Goal: Information Seeking & Learning: Learn about a topic

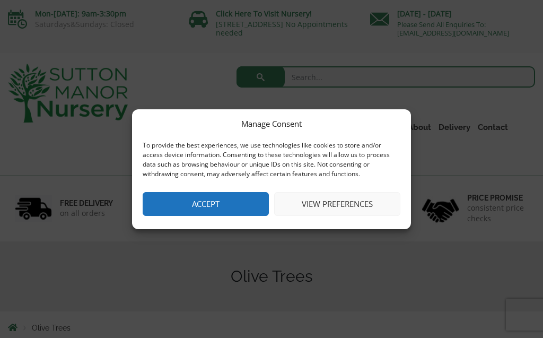
click at [218, 205] on button "Accept" at bounding box center [206, 204] width 126 height 24
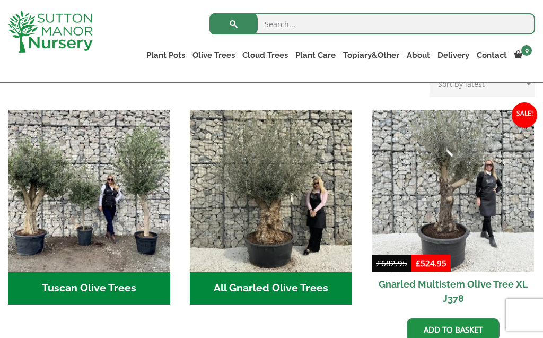
scroll to position [389, 0]
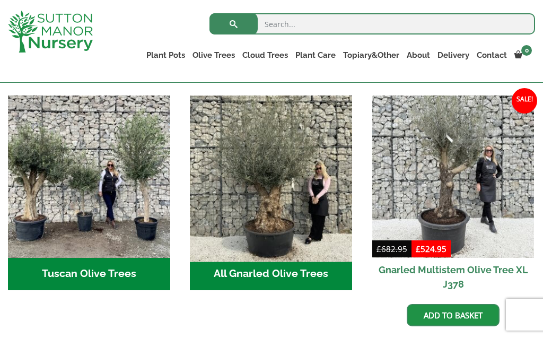
click at [246, 202] on img "Visit product category All Gnarled Olive Trees" at bounding box center [271, 176] width 170 height 170
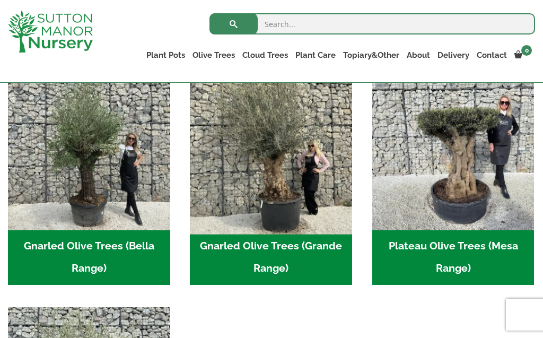
scroll to position [251, 0]
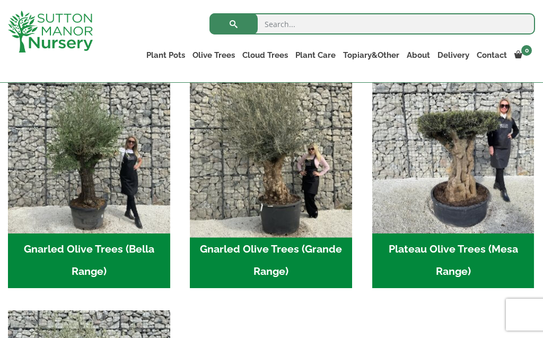
click at [268, 184] on img "Visit product category Gnarled Olive Trees (Grande Range)" at bounding box center [271, 152] width 170 height 170
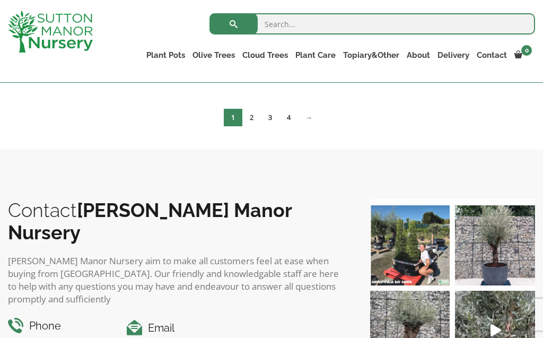
scroll to position [1757, 0]
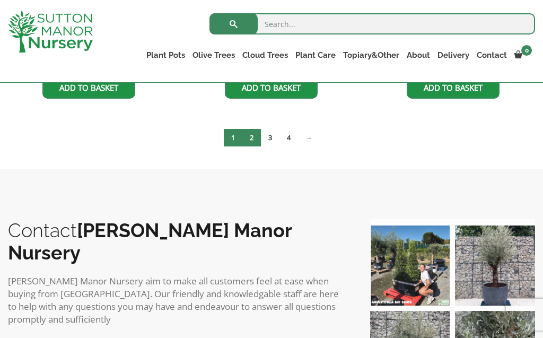
click at [252, 137] on link "2" at bounding box center [251, 138] width 19 height 18
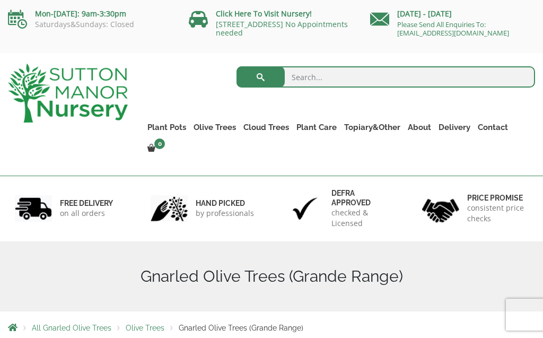
scroll to position [0, 0]
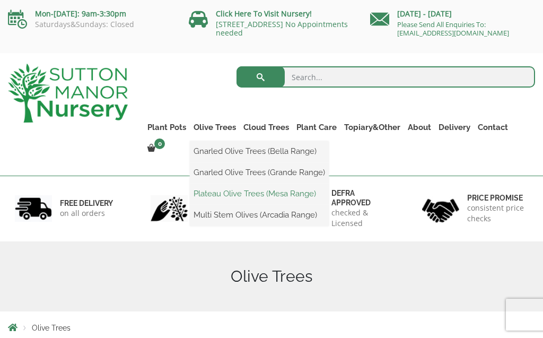
click at [224, 191] on link "Plateau Olive Trees (Mesa Range)" at bounding box center [259, 194] width 139 height 16
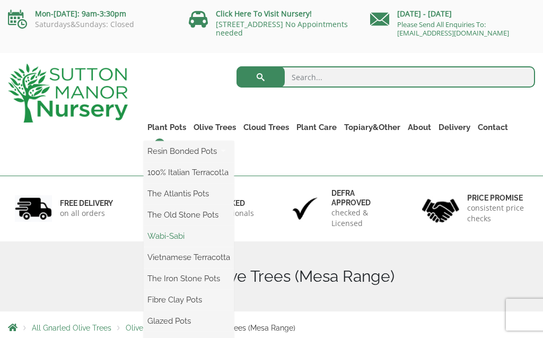
click at [178, 238] on link "Wabi-Sabi" at bounding box center [189, 236] width 90 height 16
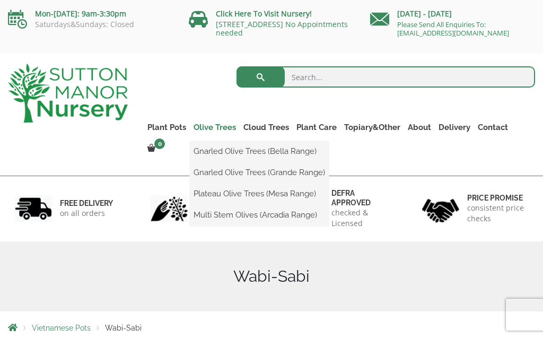
click at [208, 124] on link "Olive Trees" at bounding box center [215, 127] width 50 height 15
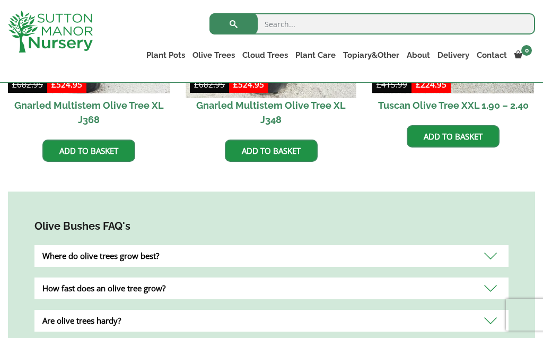
scroll to position [851, 0]
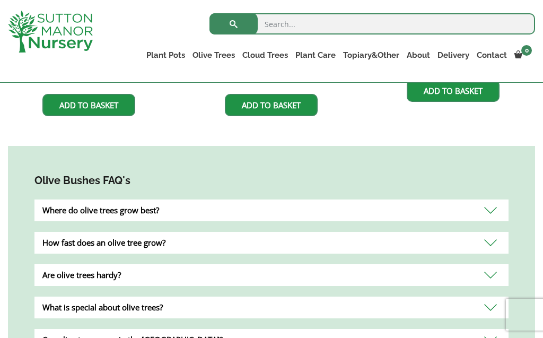
click at [489, 214] on div "Where do olive trees grow best?" at bounding box center [271, 210] width 474 height 22
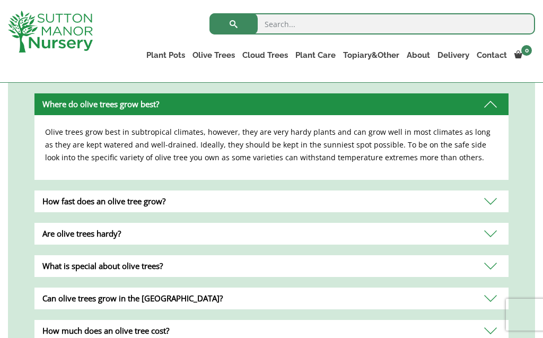
scroll to position [959, 0]
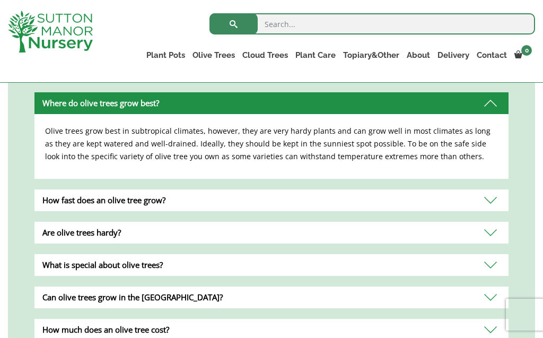
click at [498, 202] on div "How fast does an olive tree grow?" at bounding box center [271, 200] width 474 height 22
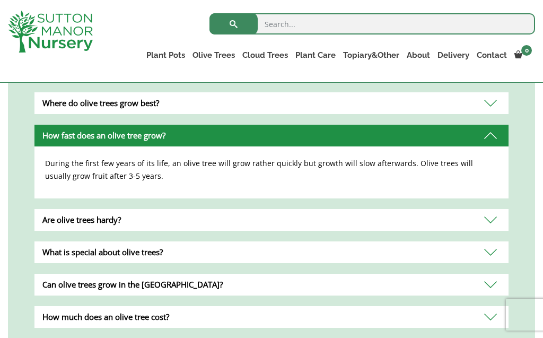
click at [492, 219] on div "Are olive trees hardy?" at bounding box center [271, 220] width 474 height 22
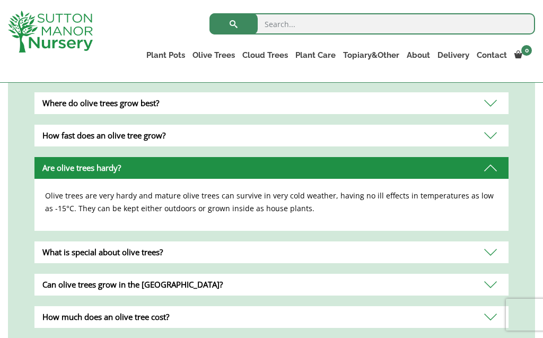
click at [489, 247] on div "What is special about olive trees?" at bounding box center [271, 252] width 474 height 22
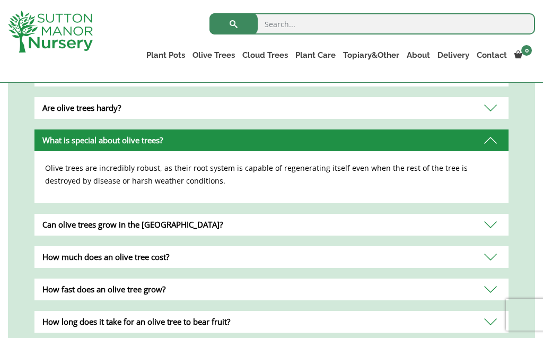
scroll to position [1020, 0]
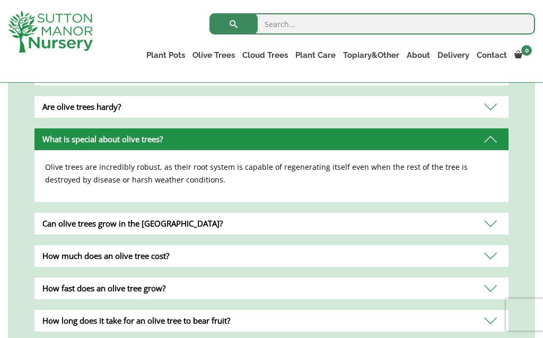
click at [497, 225] on div "Can olive trees grow in the UK?" at bounding box center [271, 224] width 474 height 22
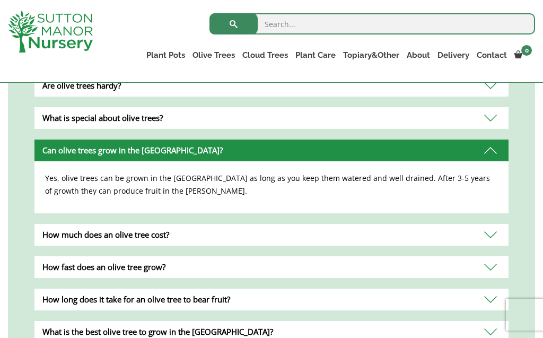
scroll to position [1041, 0]
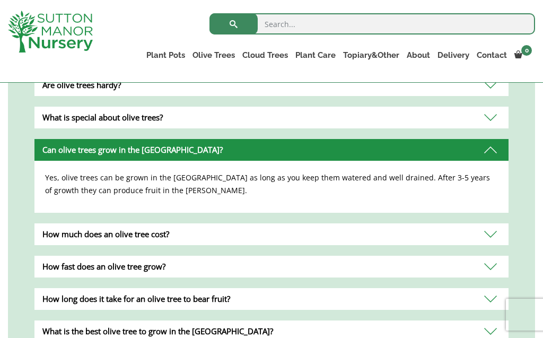
click at [488, 232] on div "How much does an olive tree cost?" at bounding box center [271, 234] width 474 height 22
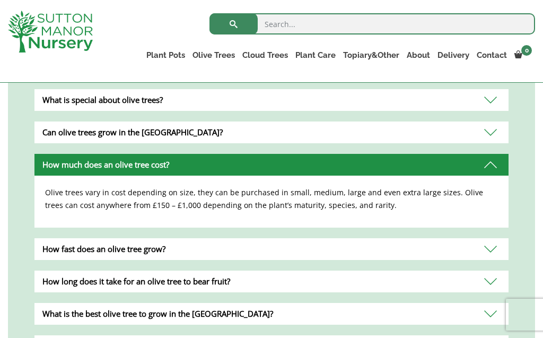
scroll to position [1061, 0]
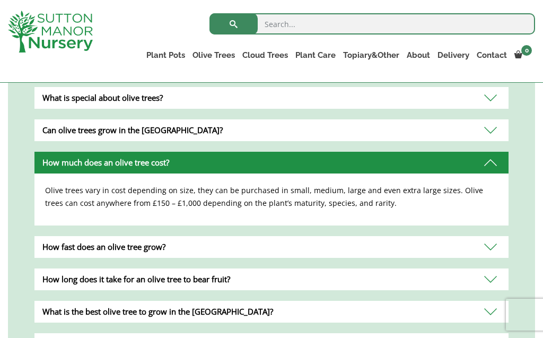
click at [494, 248] on div "How fast does an olive tree grow?" at bounding box center [271, 247] width 474 height 22
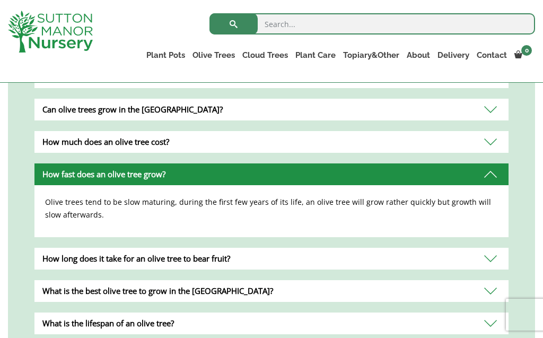
scroll to position [1086, 0]
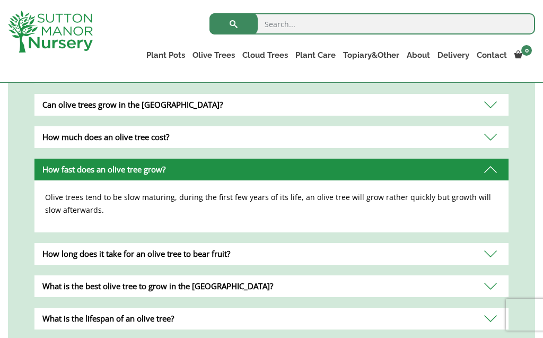
click at [491, 177] on div "How fast does an olive tree grow?" at bounding box center [271, 170] width 474 height 22
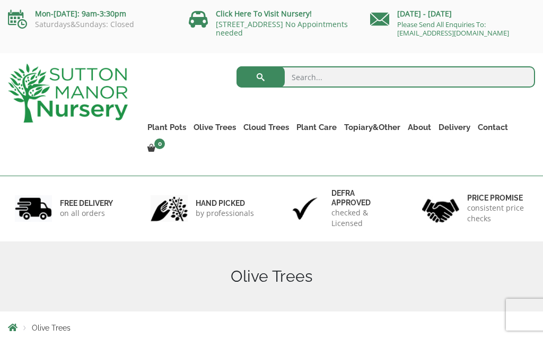
scroll to position [0, 0]
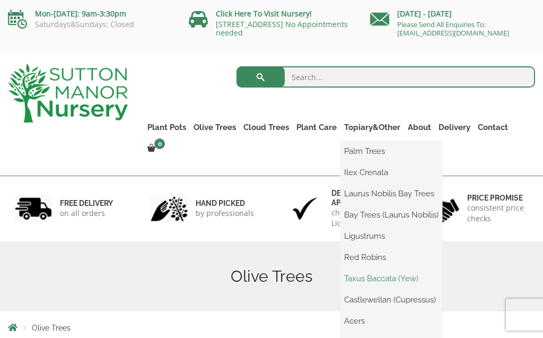
click at [368, 277] on link "Taxus Baccata (Yew)" at bounding box center [392, 279] width 102 height 16
click at [369, 301] on link "Castlewellan (Cupressus)" at bounding box center [392, 300] width 102 height 16
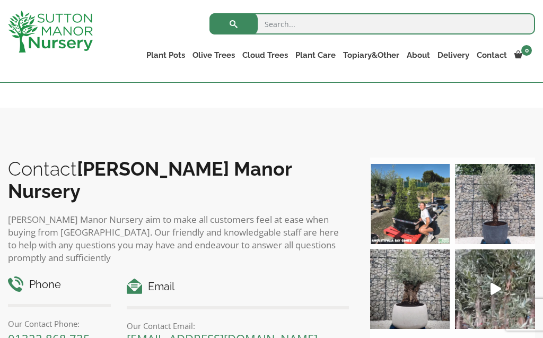
scroll to position [469, 0]
